Goal: Task Accomplishment & Management: Manage account settings

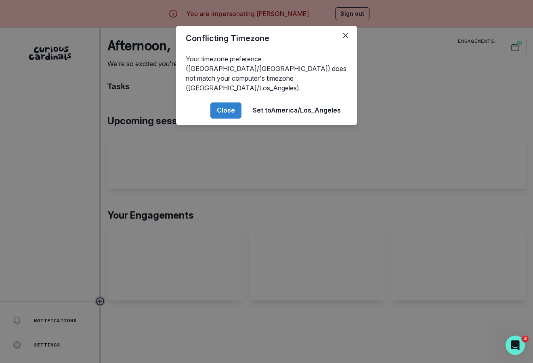
click at [228, 182] on div "Conflicting Timezone Your timezone preference ([GEOGRAPHIC_DATA]/[GEOGRAPHIC_DA…" at bounding box center [266, 181] width 533 height 363
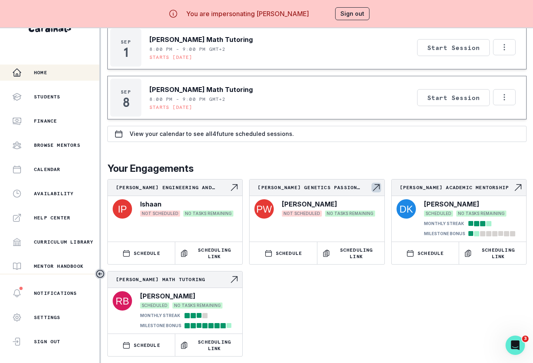
scroll to position [174, 0]
click at [365, 197] on div "[PERSON_NAME] NOT SCHEDULED NO TASKS REMAINING" at bounding box center [317, 217] width 134 height 41
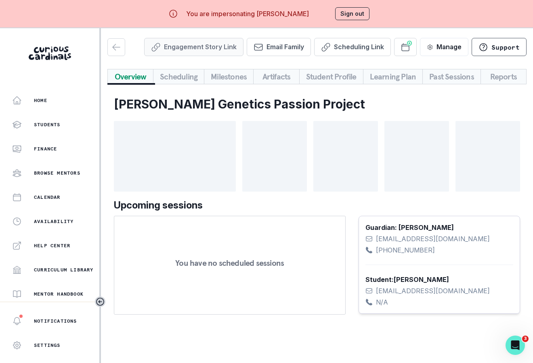
click at [215, 47] on button "Engagement Story Link" at bounding box center [193, 47] width 99 height 18
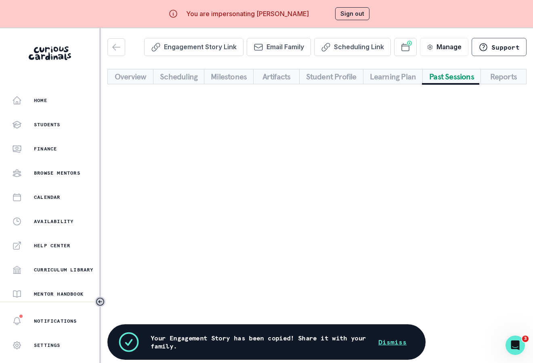
click at [454, 74] on button "Past Sessions" at bounding box center [451, 76] width 59 height 15
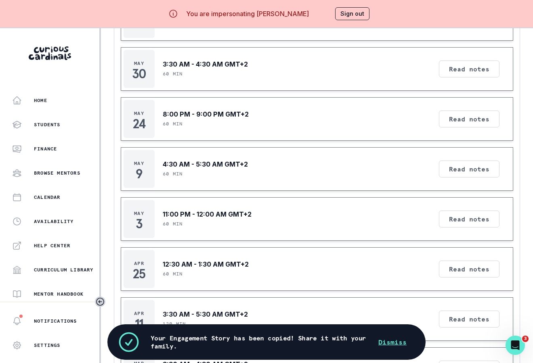
scroll to position [535, 0]
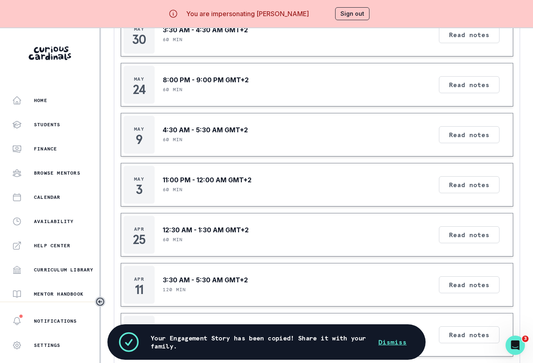
click at [353, 6] on div "You are impersonating [PERSON_NAME] Sign out" at bounding box center [266, 13] width 229 height 19
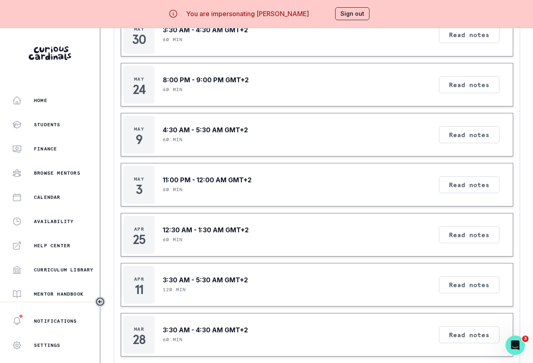
click at [351, 13] on button "Sign out" at bounding box center [352, 13] width 34 height 13
